Goal: Task Accomplishment & Management: Use online tool/utility

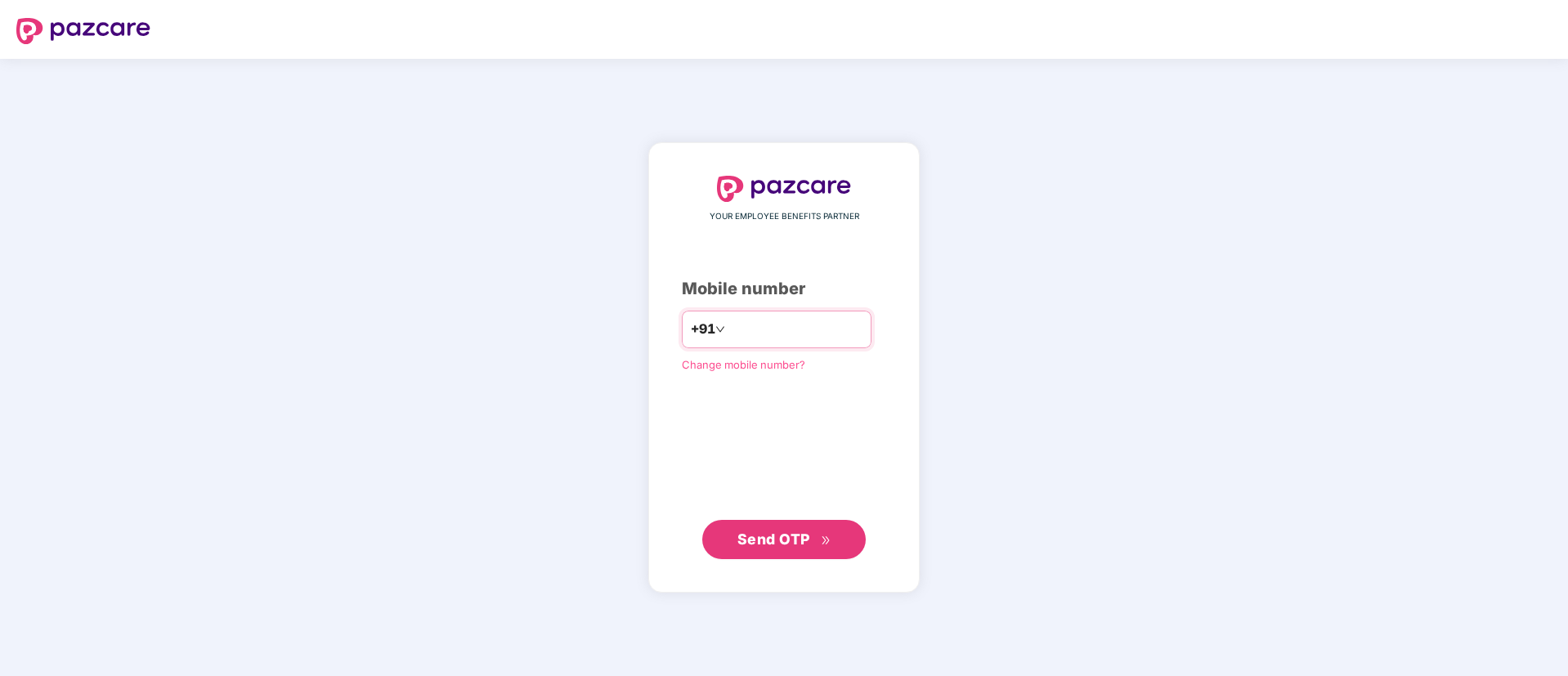
click at [728, 329] on input "number" at bounding box center [795, 329] width 134 height 26
type input "**********"
drag, startPoint x: 748, startPoint y: 544, endPoint x: 755, endPoint y: 527, distance: 18.4
click at [755, 527] on span "Send OTP" at bounding box center [784, 538] width 94 height 23
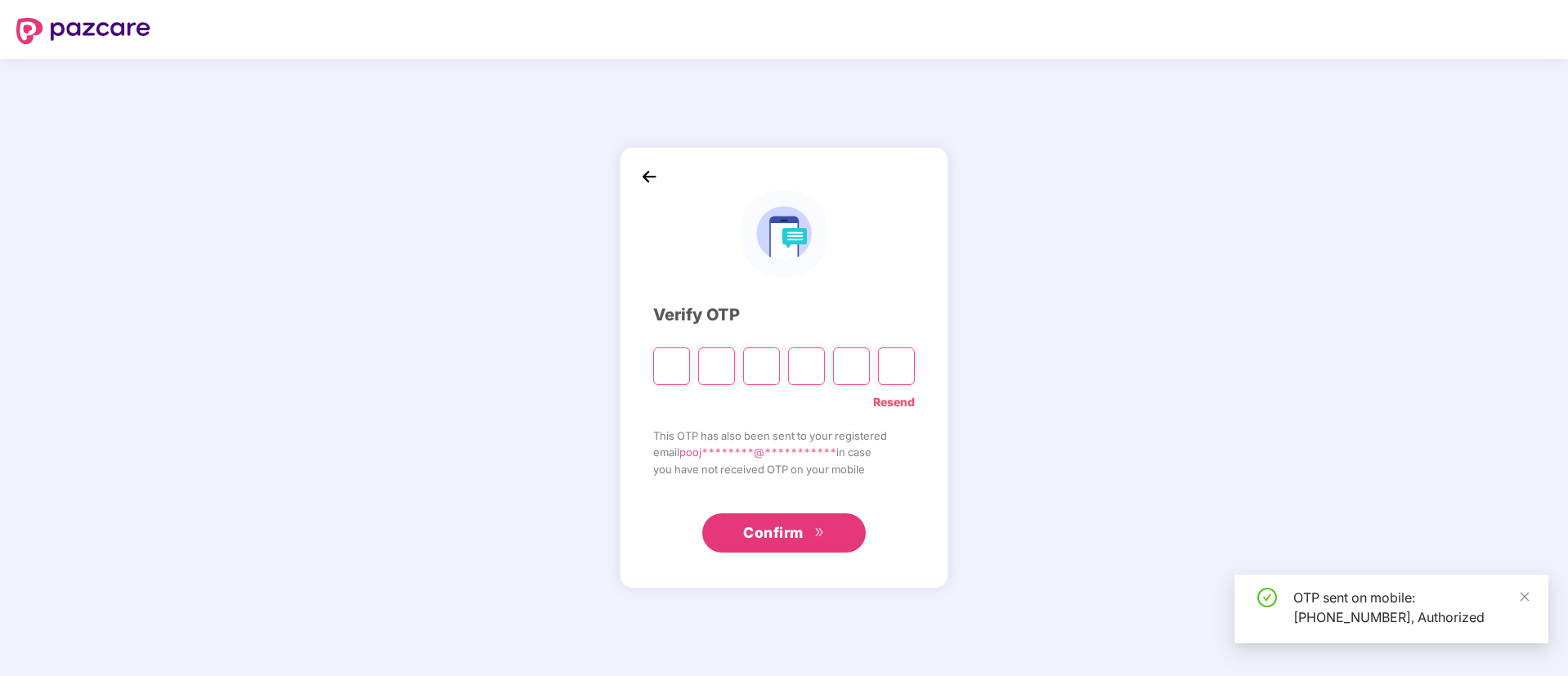
type input "*"
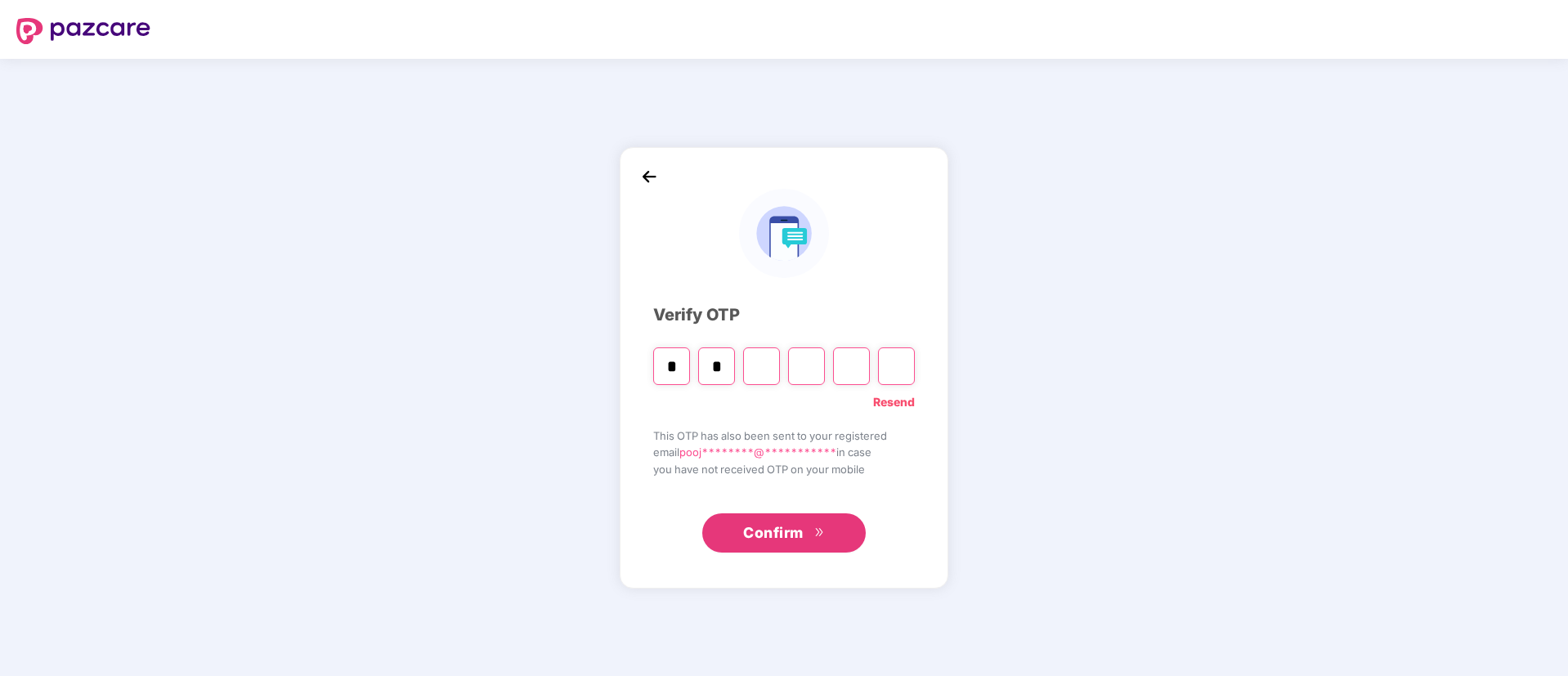
type input "*"
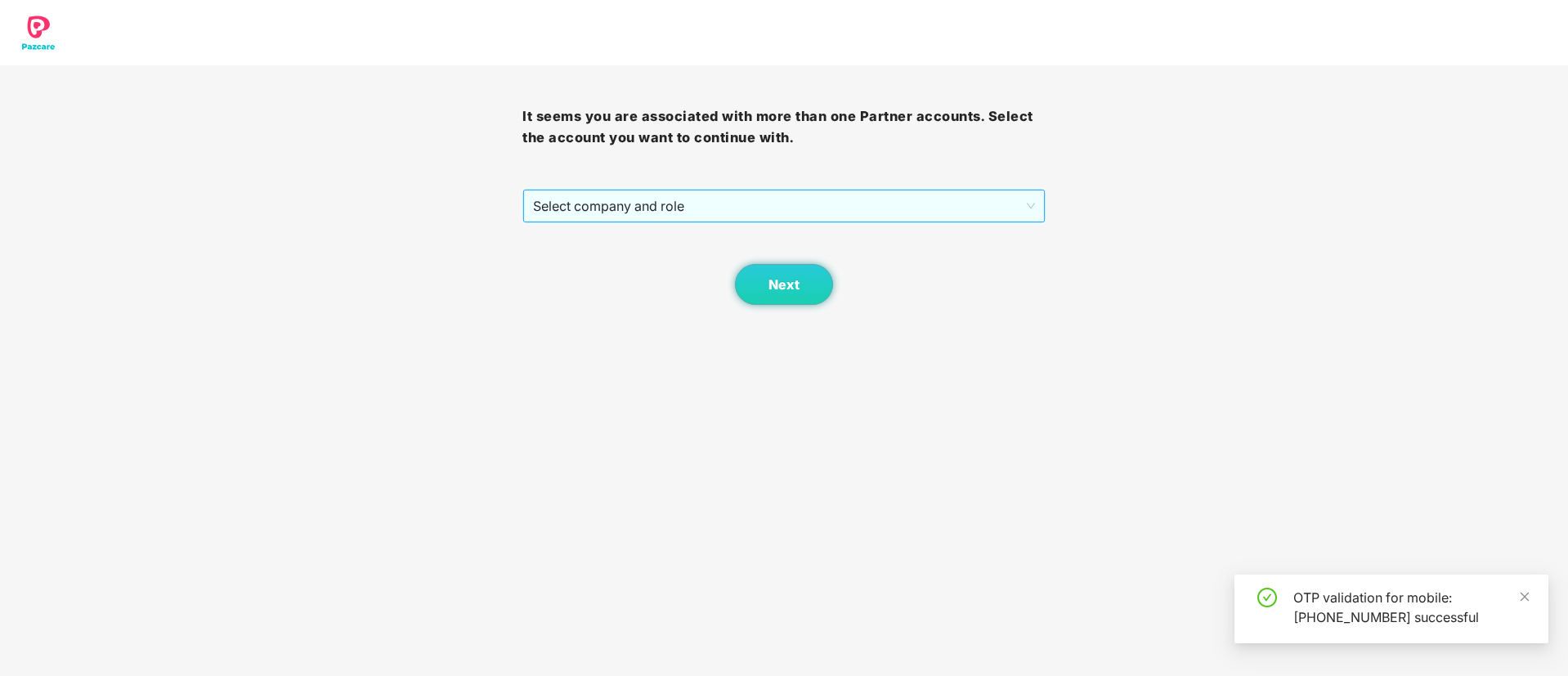
click at [680, 205] on span "Select company and role" at bounding box center [783, 206] width 501 height 31
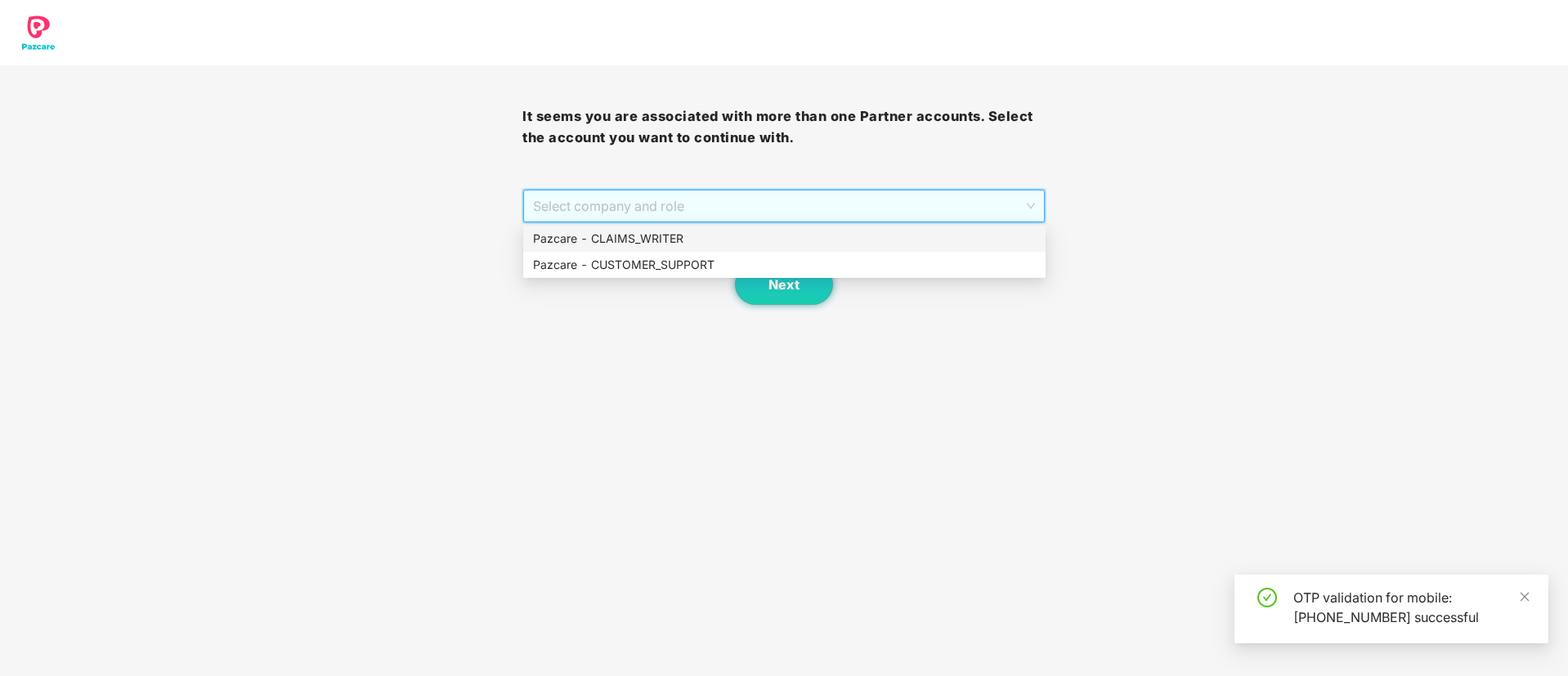
click at [662, 243] on div "Pazcare - CLAIMS_WRITER" at bounding box center [784, 238] width 503 height 18
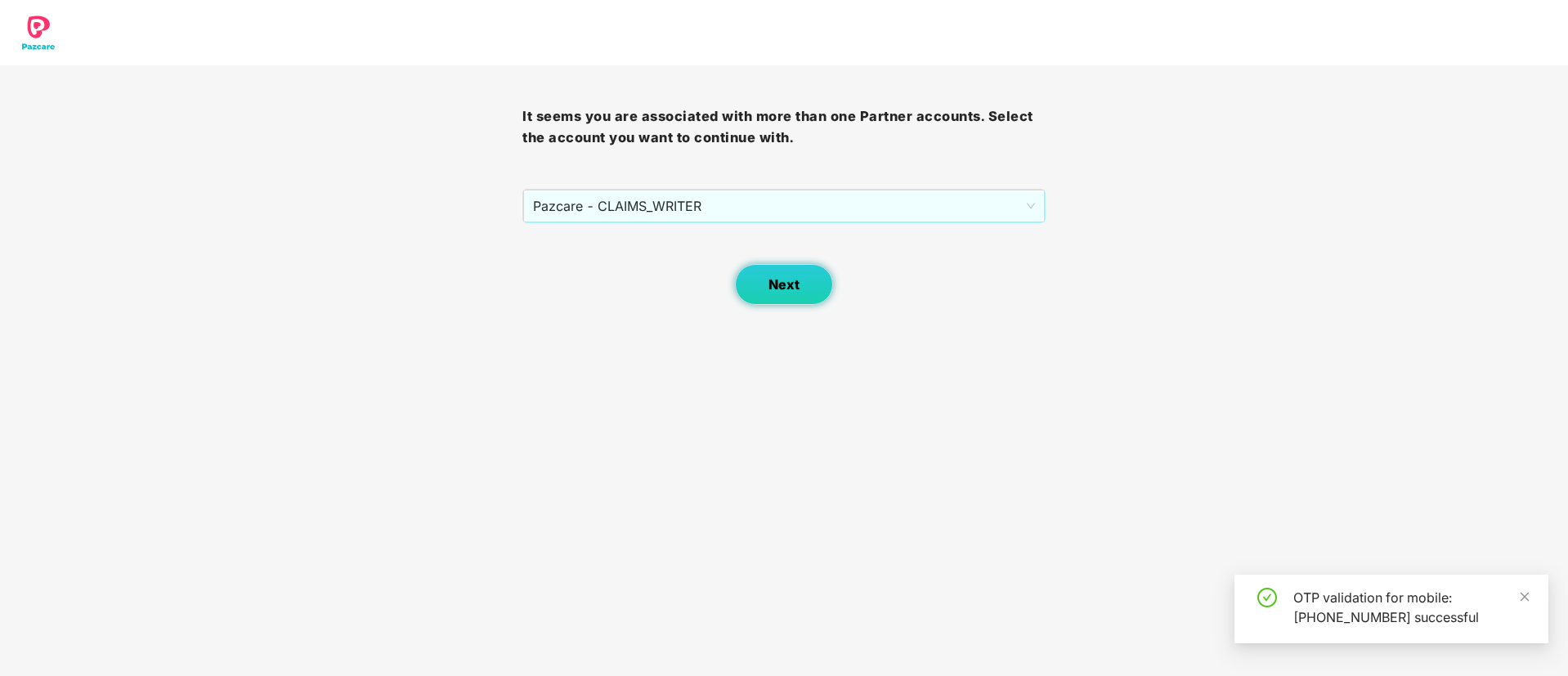
click at [787, 281] on span "Next" at bounding box center [784, 285] width 31 height 15
